Goal: Task Accomplishment & Management: Use online tool/utility

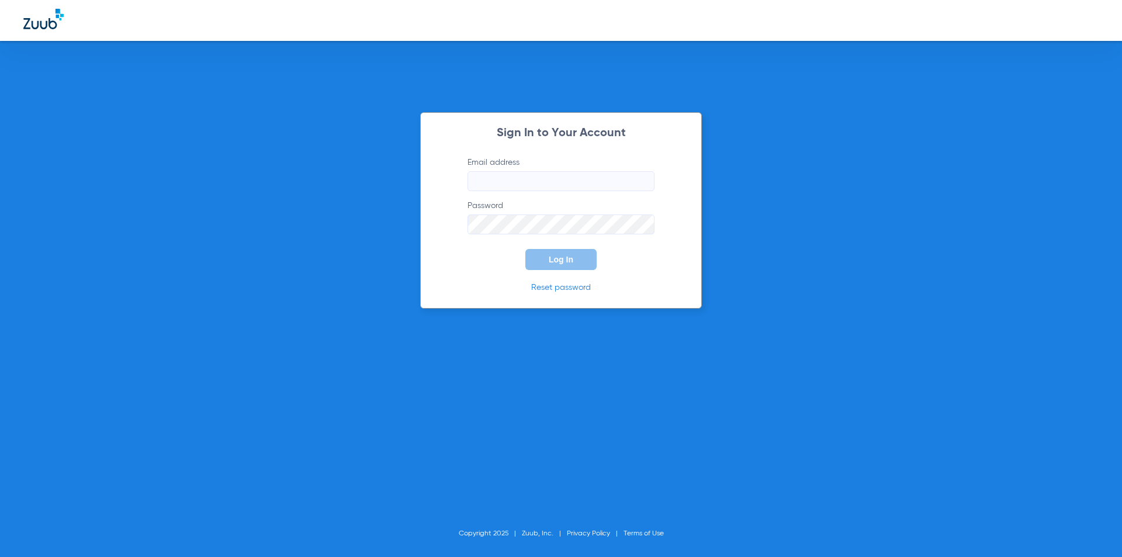
type input "[PERSON_NAME][EMAIL_ADDRESS][PERSON_NAME][DOMAIN_NAME]"
click at [569, 253] on button "Log In" at bounding box center [560, 259] width 71 height 21
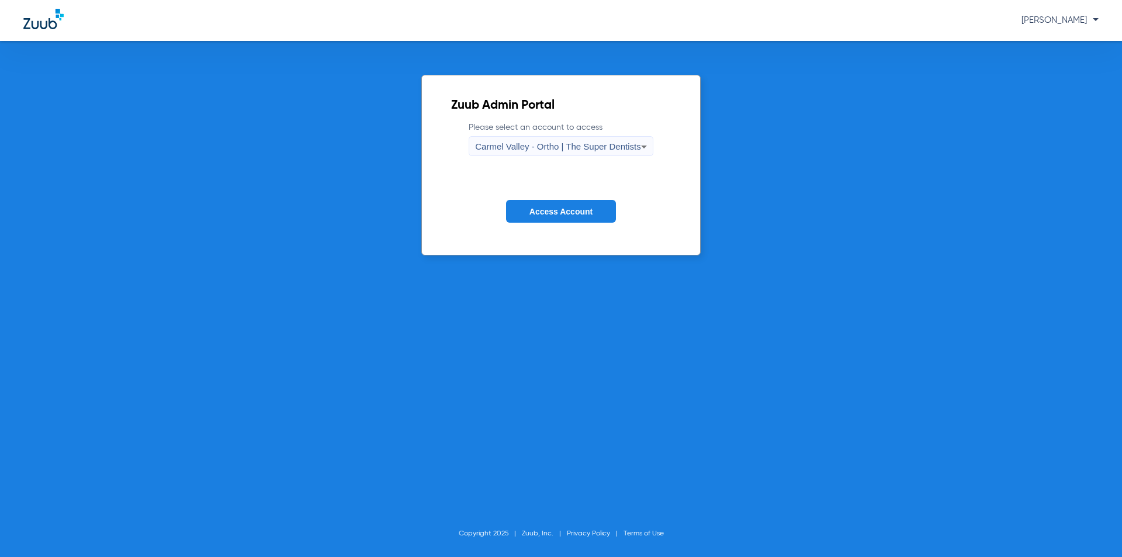
click at [570, 141] on div "Carmel Valley - Ortho | The Super Dentists" at bounding box center [557, 147] width 165 height 20
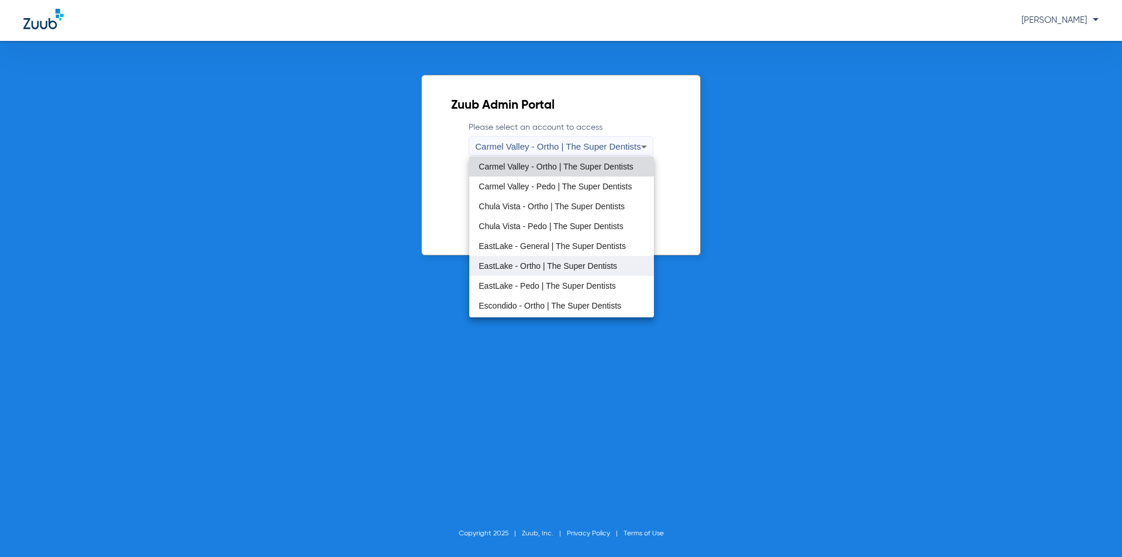
scroll to position [137, 0]
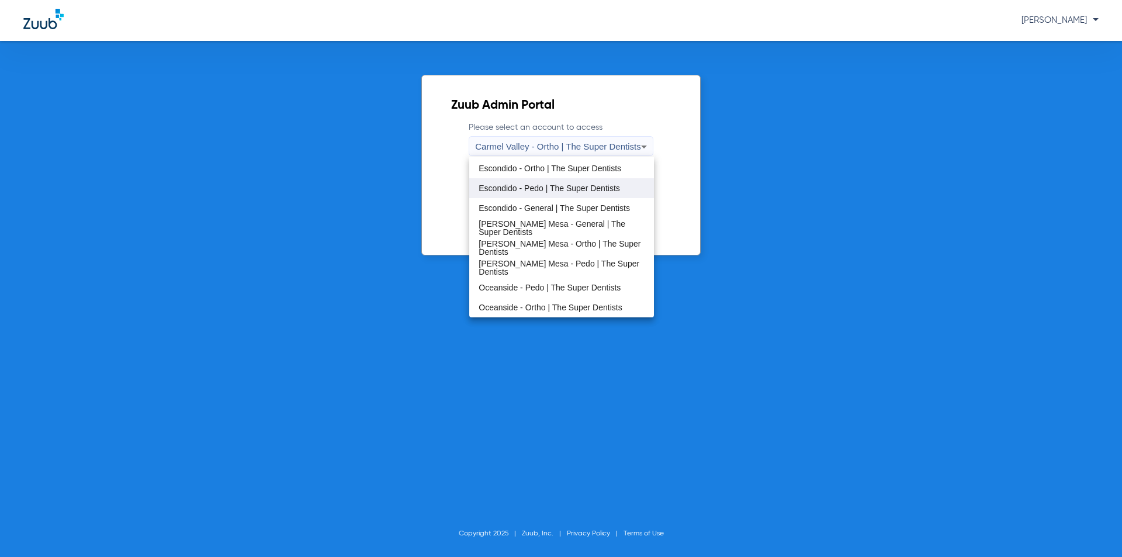
click at [561, 190] on span "Escondido - Pedo | The Super Dentists" at bounding box center [549, 188] width 141 height 8
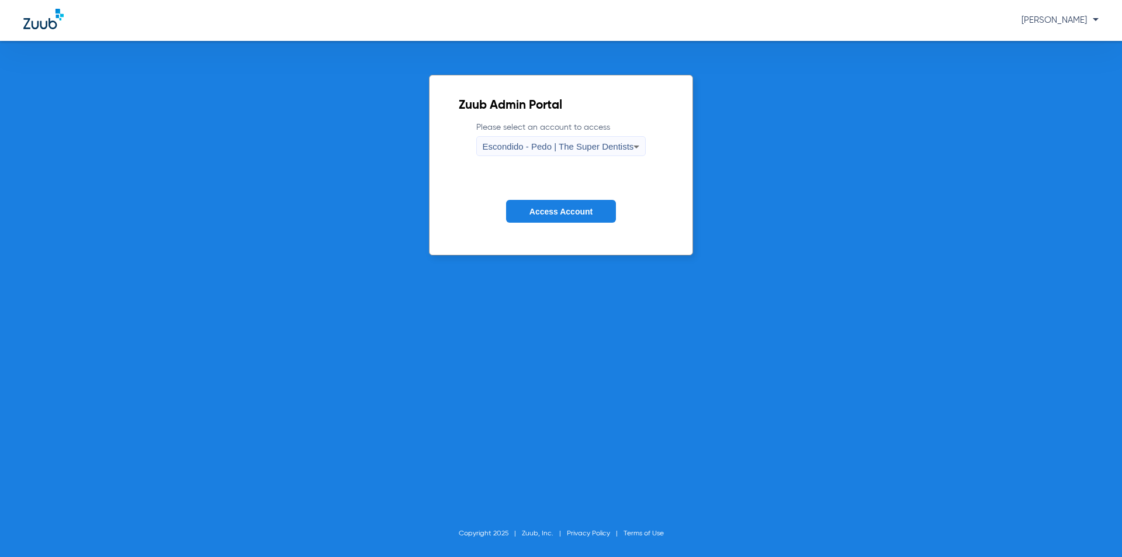
click at [563, 216] on button "Access Account" at bounding box center [561, 211] width 110 height 23
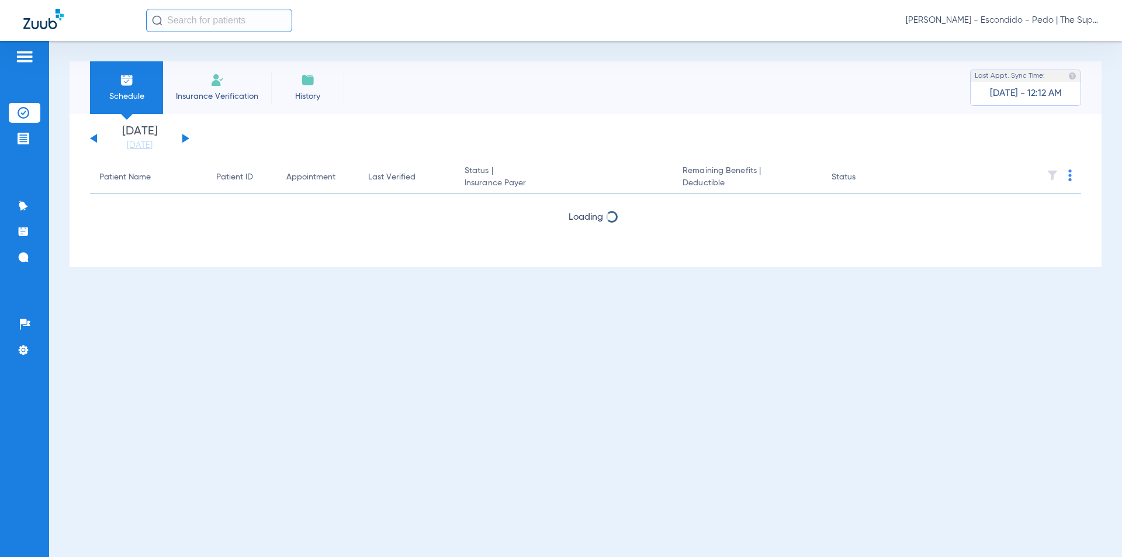
click at [445, 105] on div "Schedule Insurance Verification History Last Appt. Sync Time: [DATE] - 12:12 AM" at bounding box center [586, 87] width 1032 height 53
click at [196, 20] on input "text" at bounding box center [219, 20] width 146 height 23
type input "x"
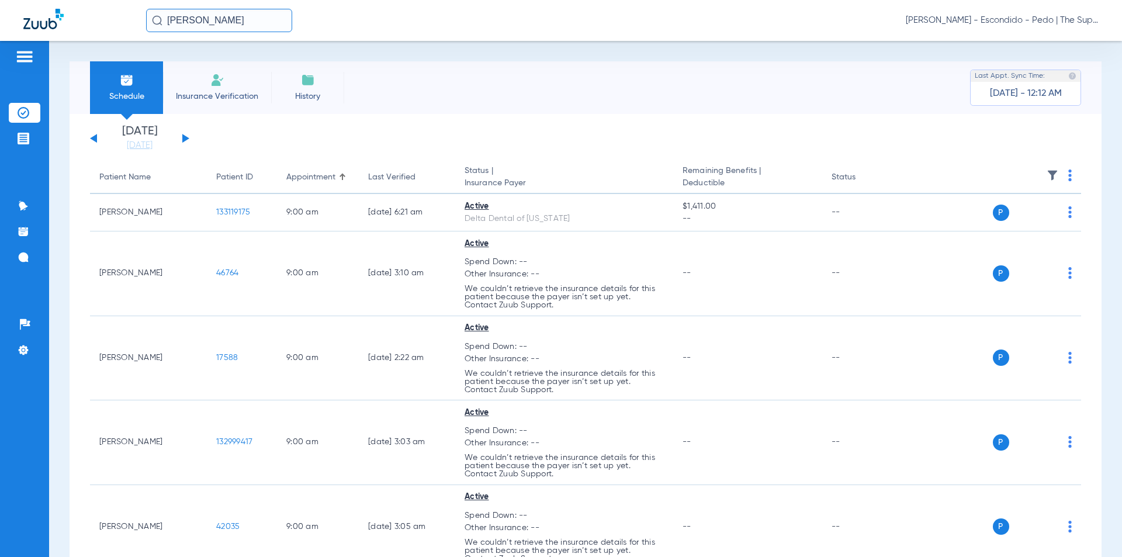
type input "[PERSON_NAME]"
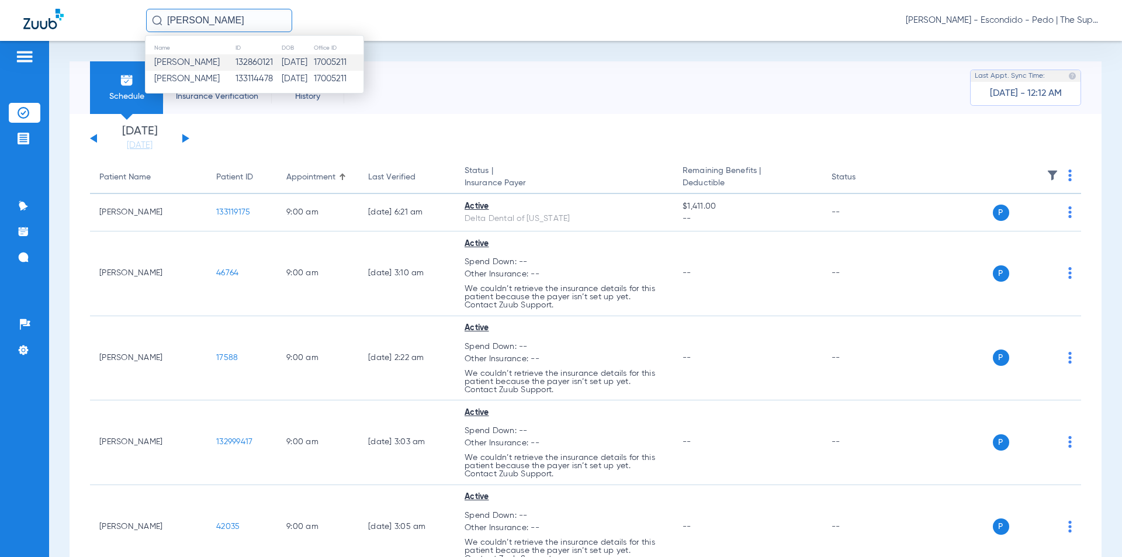
click at [262, 59] on td "132860121" at bounding box center [258, 62] width 46 height 16
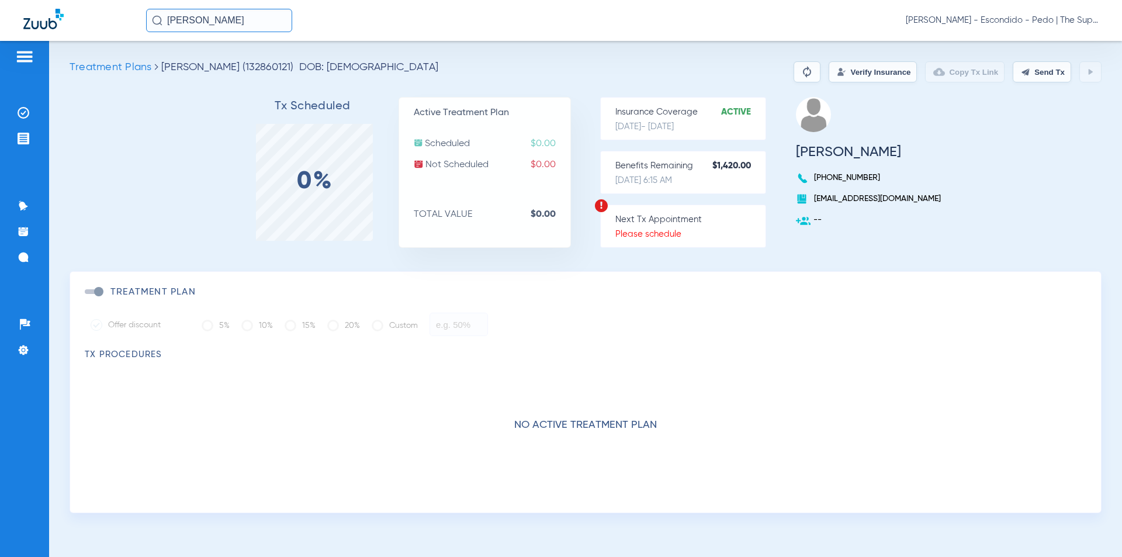
click at [852, 74] on button "Verify Insurance" at bounding box center [873, 71] width 88 height 21
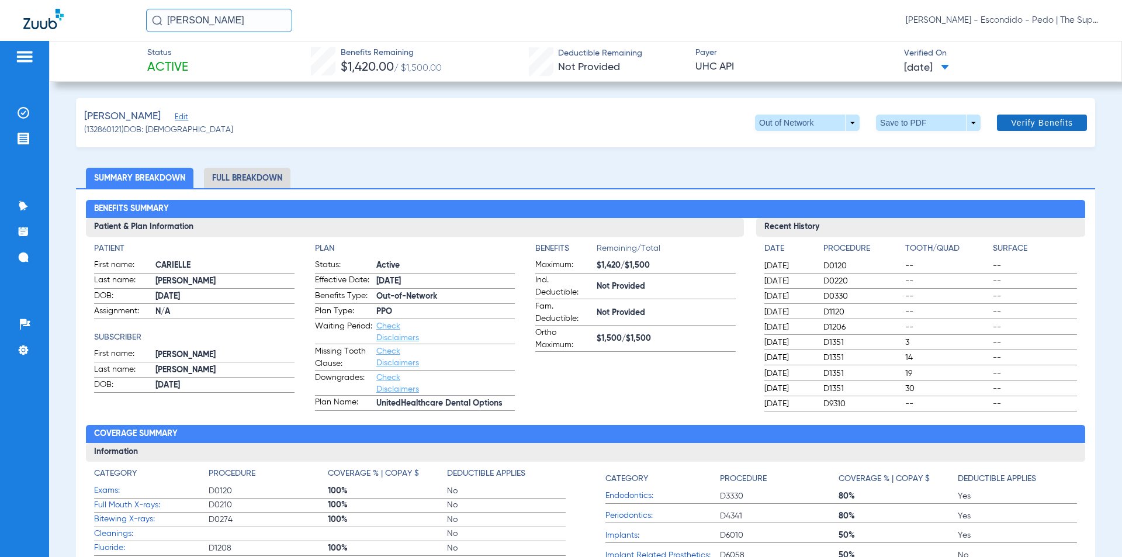
click at [1014, 122] on span "Verify Benefits" at bounding box center [1042, 122] width 62 height 9
click at [327, 125] on div "[PERSON_NAME] Edit (132860121) DOB: [DEMOGRAPHIC_DATA] Out of Network arrow_dro…" at bounding box center [585, 122] width 1019 height 49
drag, startPoint x: 324, startPoint y: 19, endPoint x: 228, endPoint y: 62, distance: 105.1
click at [324, 19] on div "[PERSON_NAME] [PERSON_NAME] - Escondido - Pedo | The Super Dentists" at bounding box center [622, 20] width 952 height 23
click at [486, 119] on div "[PERSON_NAME] Edit (132860121) DOB: [DEMOGRAPHIC_DATA] Out of Network arrow_dro…" at bounding box center [585, 122] width 1019 height 49
